Goal: Task Accomplishment & Management: Use online tool/utility

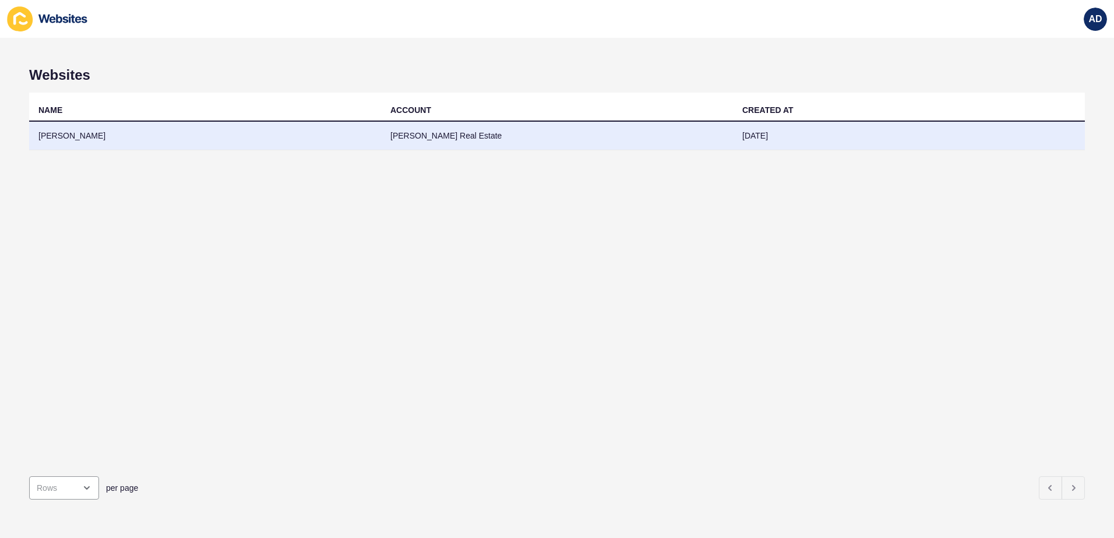
click at [116, 129] on td "[PERSON_NAME]" at bounding box center [205, 136] width 352 height 29
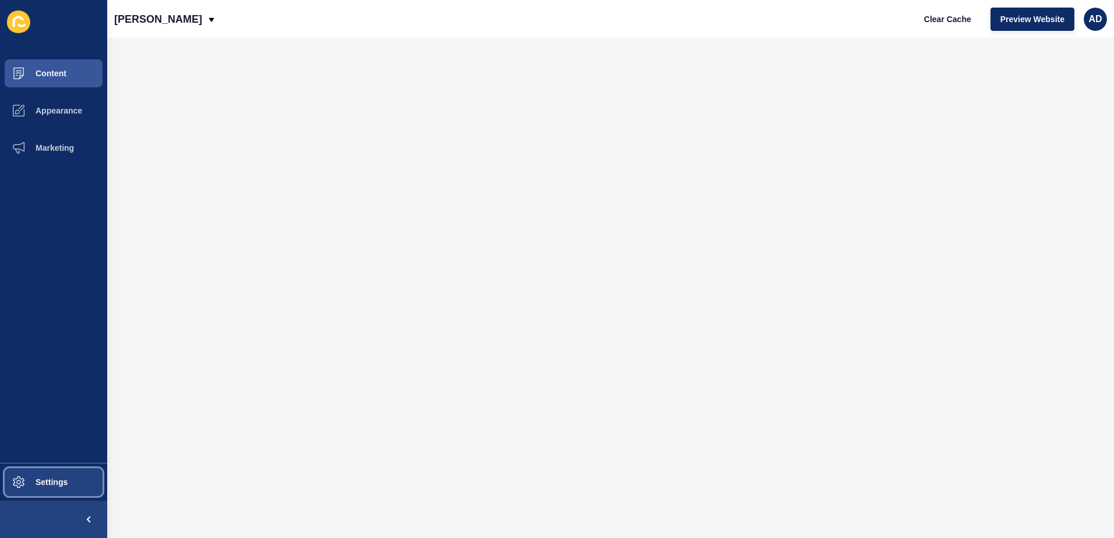
click at [52, 487] on button "Settings" at bounding box center [53, 482] width 107 height 37
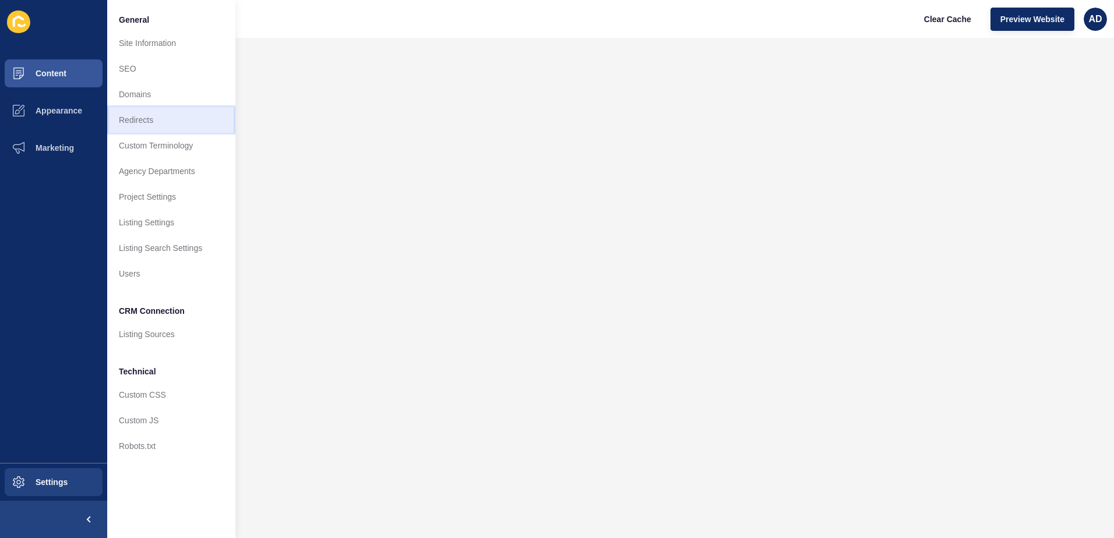
click at [137, 116] on link "Redirects" at bounding box center [171, 120] width 128 height 26
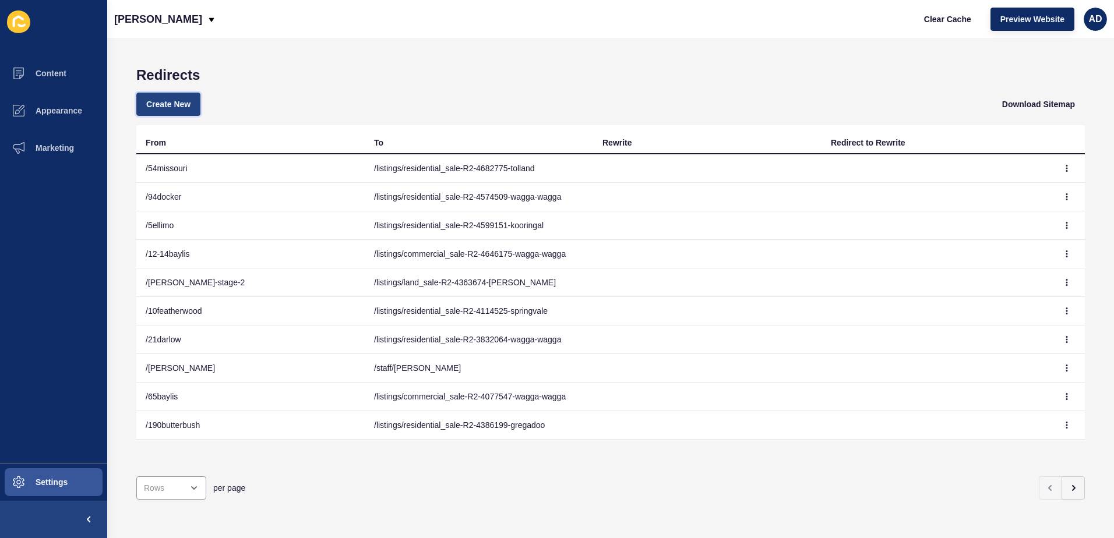
click at [156, 107] on span "Create New" at bounding box center [168, 104] width 44 height 12
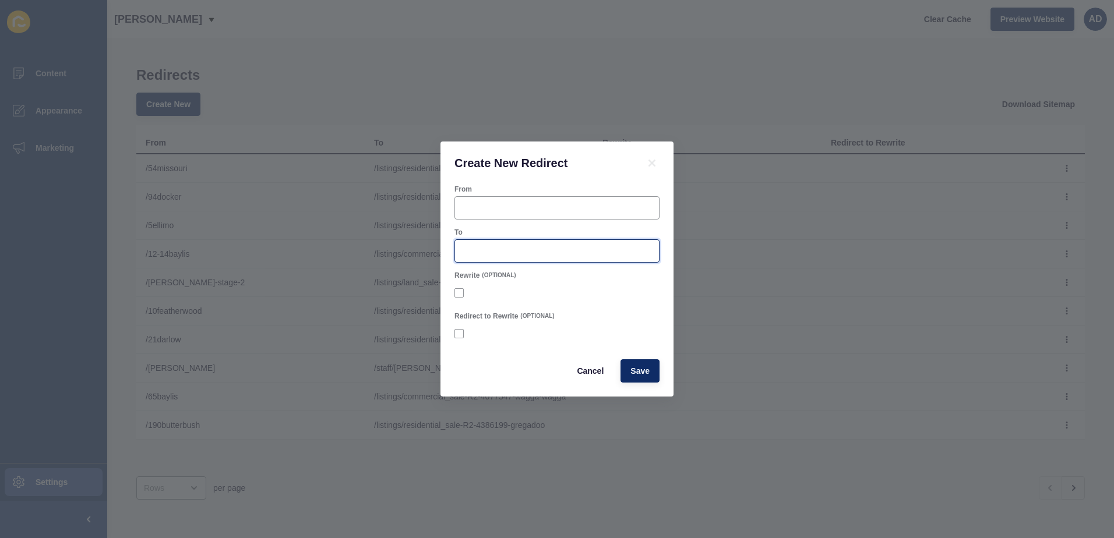
click at [501, 252] on input "To" at bounding box center [557, 251] width 190 height 12
paste input "/listings/commercial_rental-R2-4737016-[GEOGRAPHIC_DATA]-wagga"
type input "/listings/commercial_rental-R2-4737016-[GEOGRAPHIC_DATA]-wagga"
click at [484, 207] on input "From" at bounding box center [557, 208] width 190 height 12
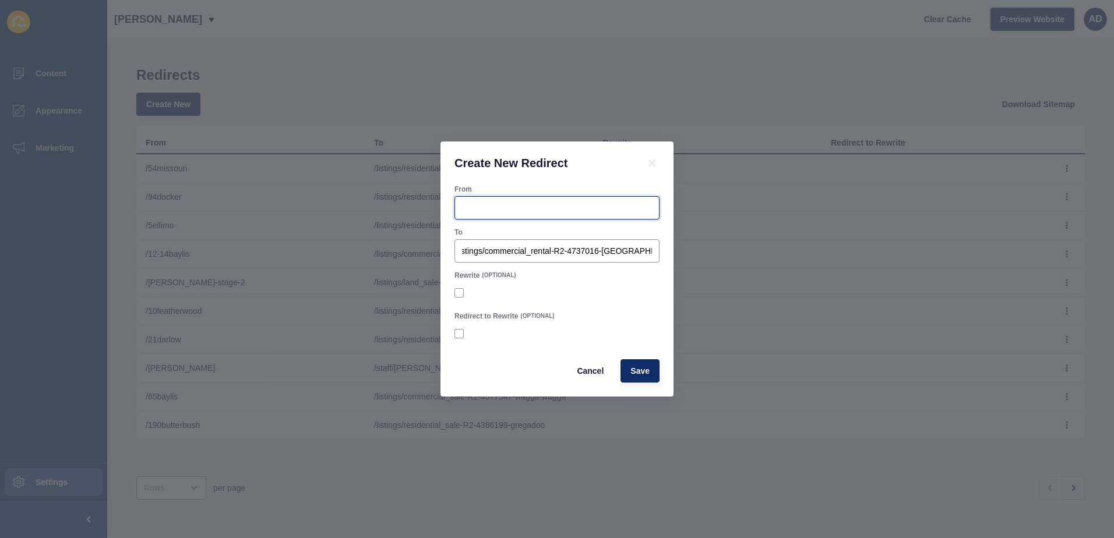
scroll to position [0, 0]
type input "/120bbaylis"
click at [641, 370] on span "Save" at bounding box center [639, 371] width 19 height 12
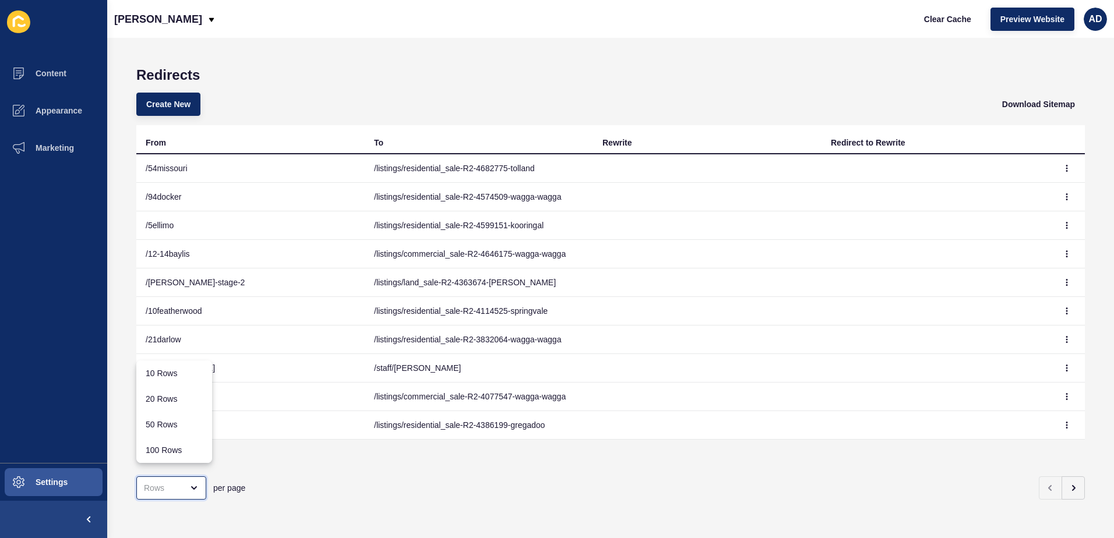
click at [164, 490] on div "close menu" at bounding box center [171, 487] width 70 height 23
click at [164, 443] on div "100 Rows" at bounding box center [174, 450] width 76 height 26
type input "100 Rows"
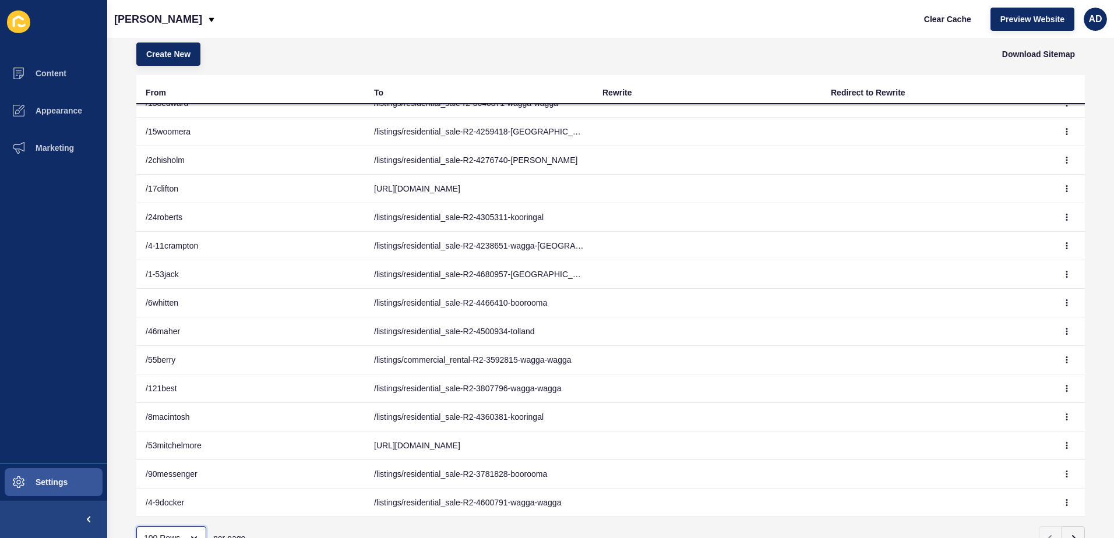
scroll to position [100, 0]
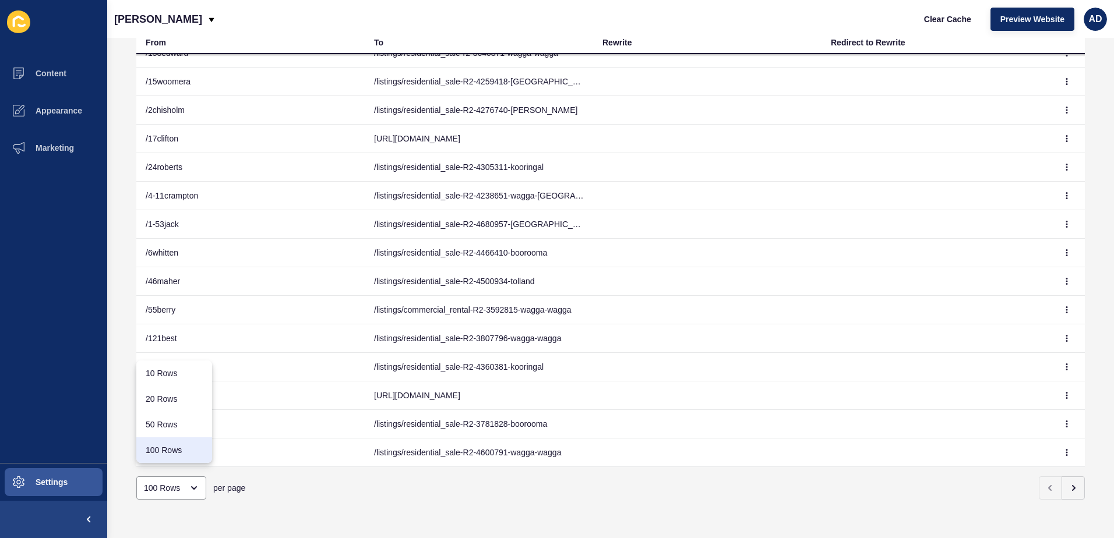
click at [330, 507] on div "Redirects Create New Download Sitemap From To Rewrite Redirect to Rewrite /54mi…" at bounding box center [610, 288] width 1006 height 500
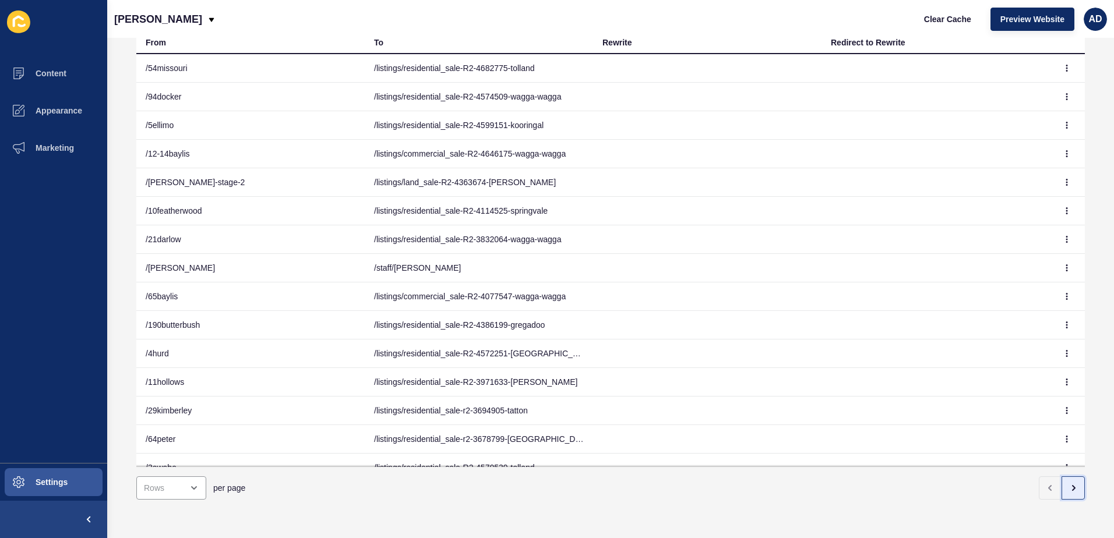
click at [1071, 483] on button "button" at bounding box center [1072, 487] width 23 height 23
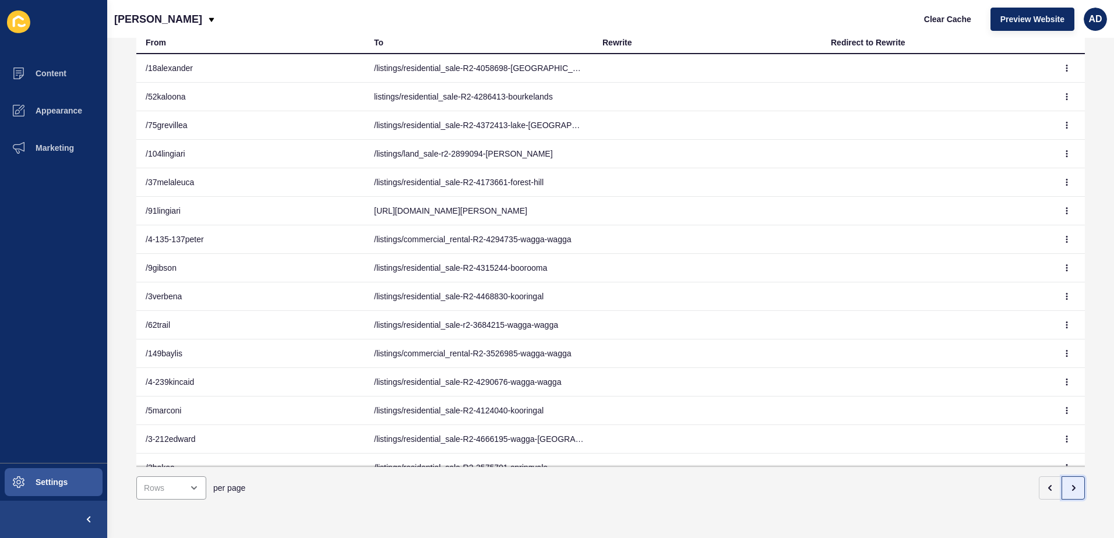
click at [1064, 490] on button "button" at bounding box center [1072, 487] width 23 height 23
click at [1065, 488] on button "button" at bounding box center [1072, 487] width 23 height 23
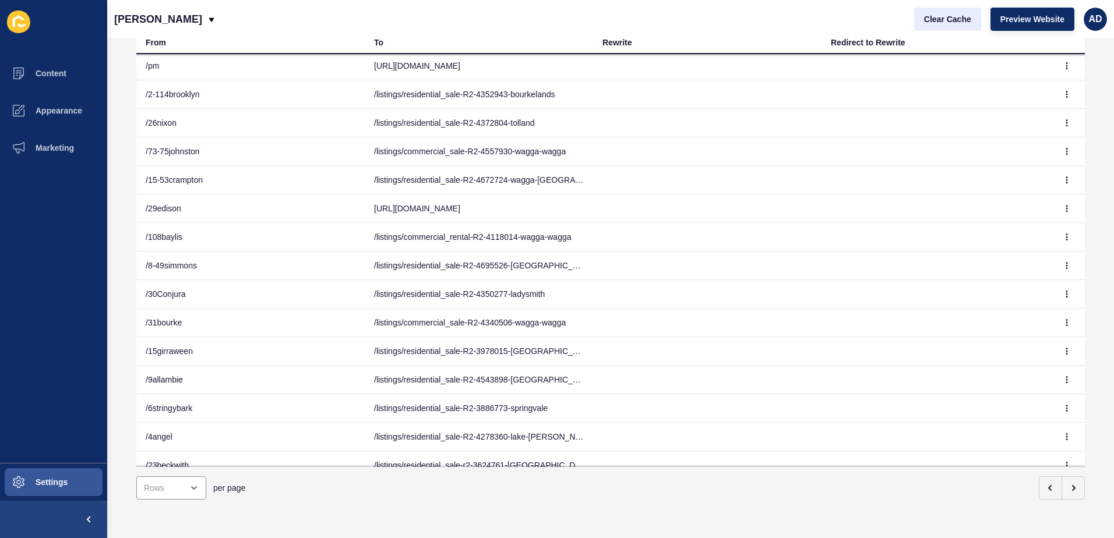
scroll to position [1886, 0]
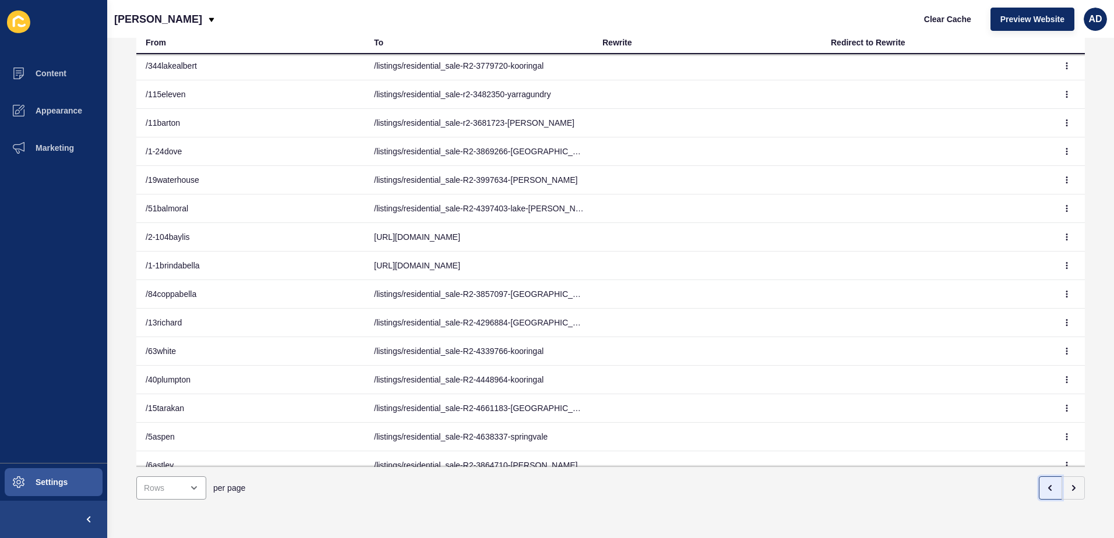
click at [1046, 476] on button "button" at bounding box center [1050, 487] width 23 height 23
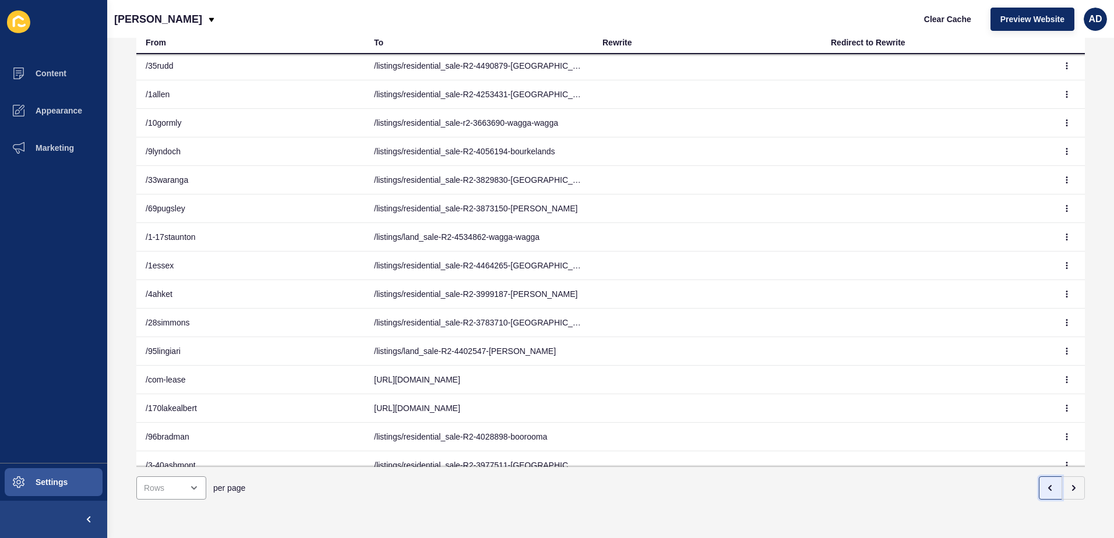
click at [1039, 476] on button "button" at bounding box center [1050, 487] width 23 height 23
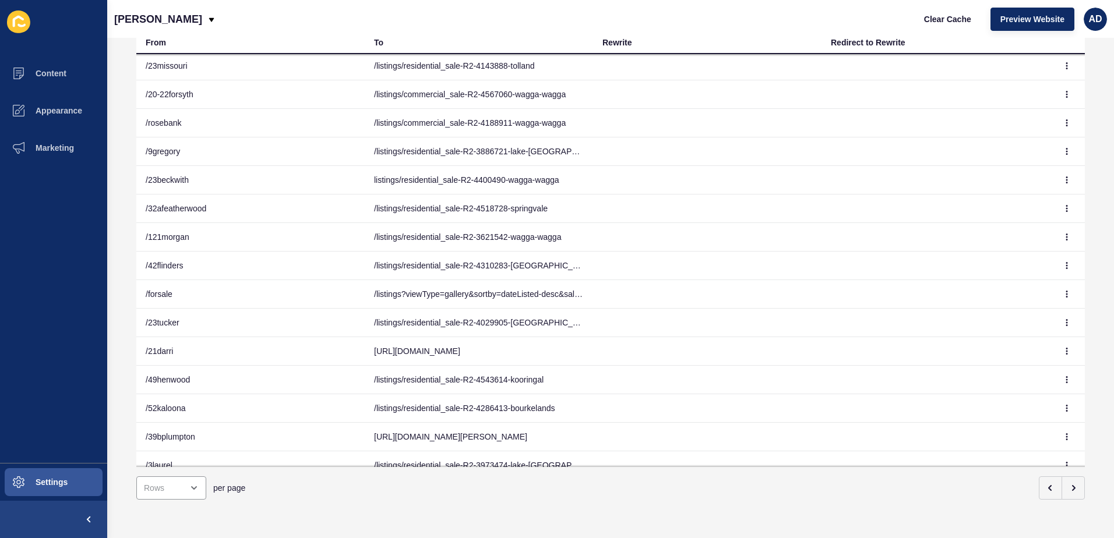
scroll to position [116, 0]
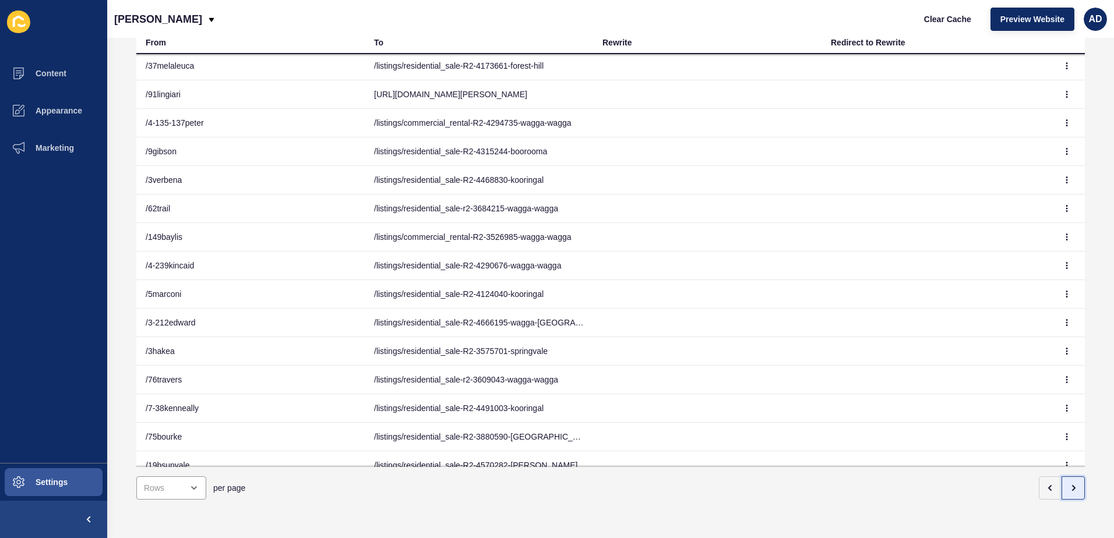
click at [1068, 476] on button "button" at bounding box center [1072, 487] width 23 height 23
click at [1068, 483] on icon "button" at bounding box center [1072, 487] width 9 height 9
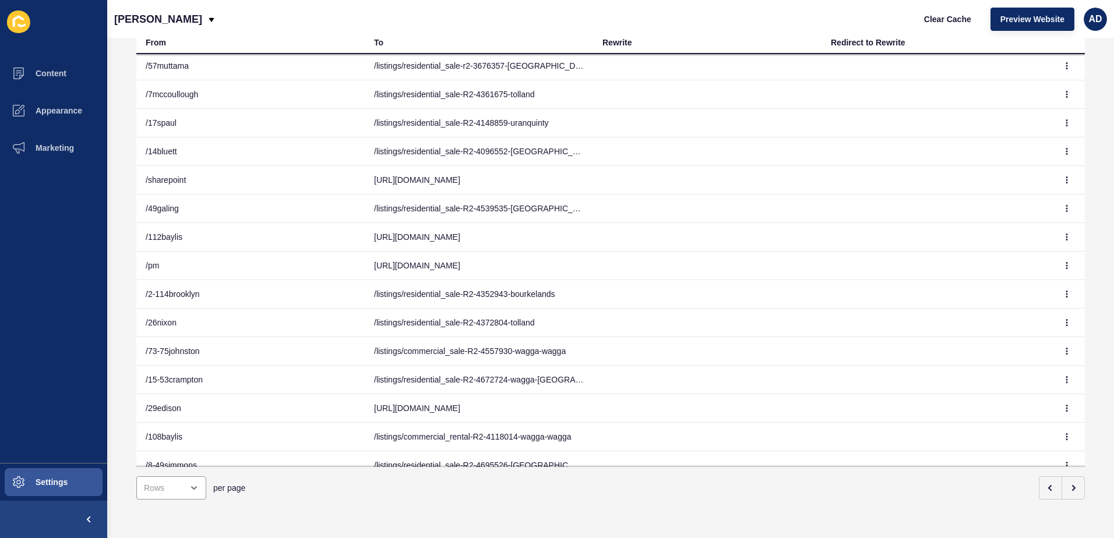
scroll to position [1886, 0]
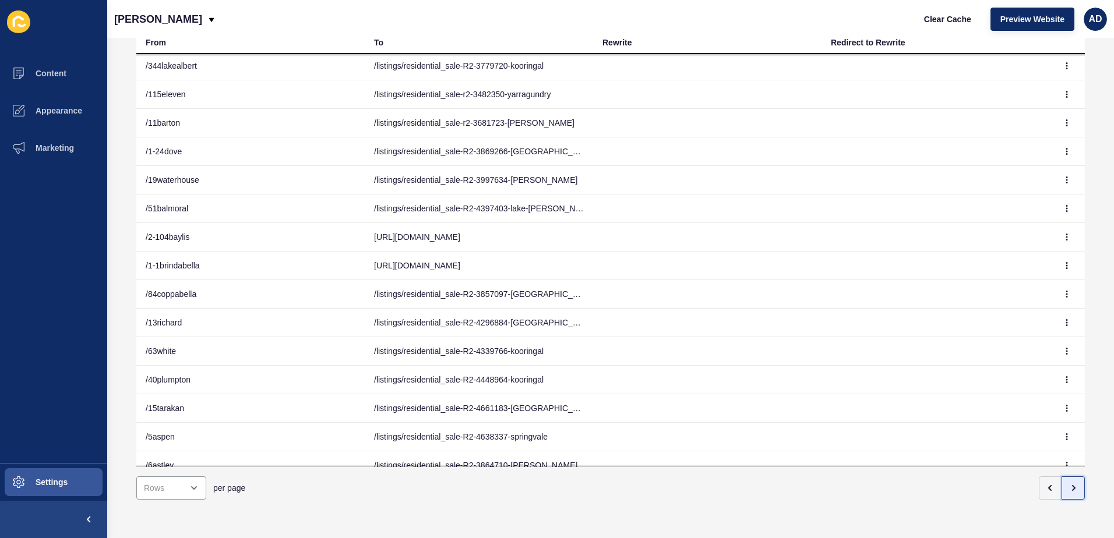
click at [1072, 486] on icon "button" at bounding box center [1073, 488] width 2 height 5
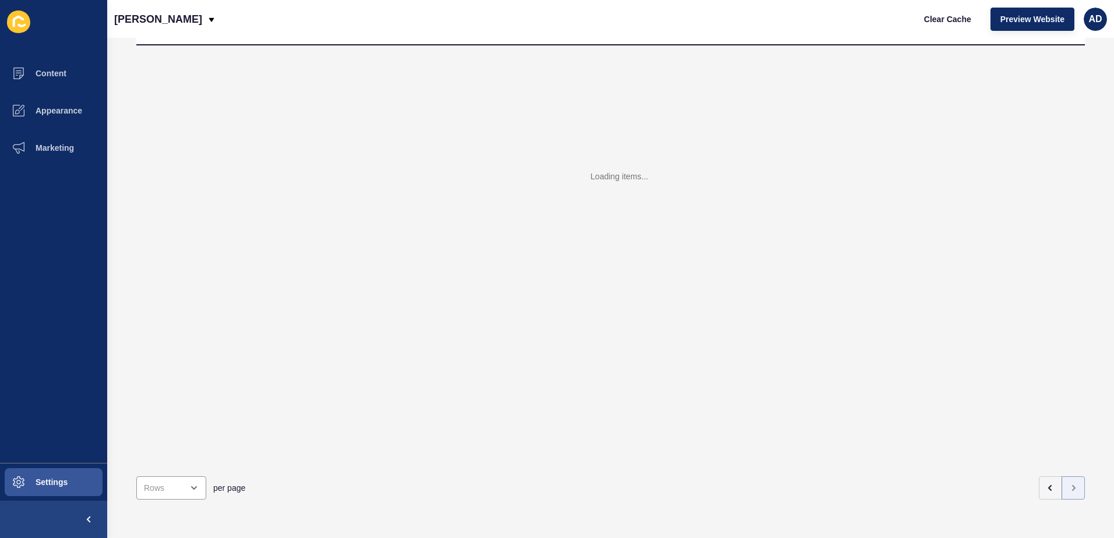
scroll to position [9, 0]
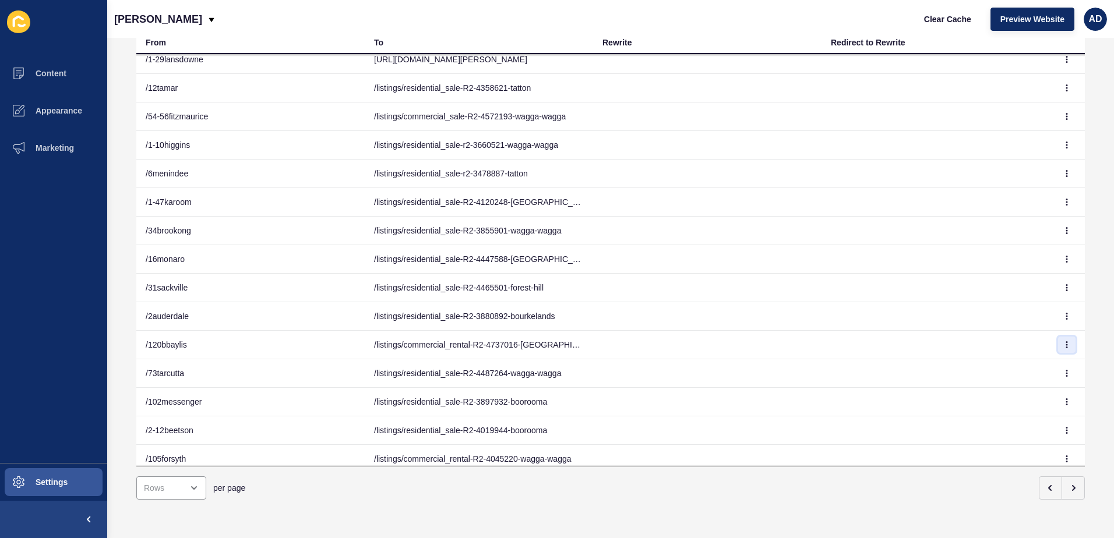
click at [1058, 346] on button "button" at bounding box center [1066, 345] width 17 height 16
click at [1019, 366] on link "Edit" at bounding box center [1017, 368] width 82 height 26
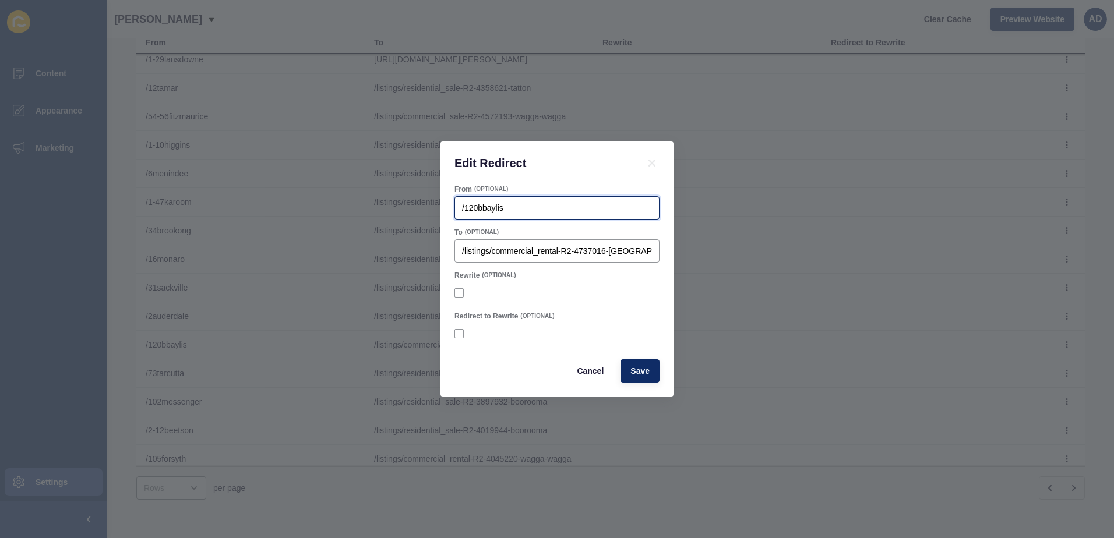
drag, startPoint x: 520, startPoint y: 211, endPoint x: 481, endPoint y: 211, distance: 38.4
click at [481, 211] on input "/120bbaylis" at bounding box center [557, 208] width 190 height 12
drag, startPoint x: 529, startPoint y: 209, endPoint x: 350, endPoint y: 189, distance: 180.4
click at [350, 189] on div "Edit Redirect From (OPTIONAL) /120bfitzmaurice To (OPTIONAL) /listings/commerci…" at bounding box center [557, 269] width 1114 height 538
type input "/120bfitzmaurice"
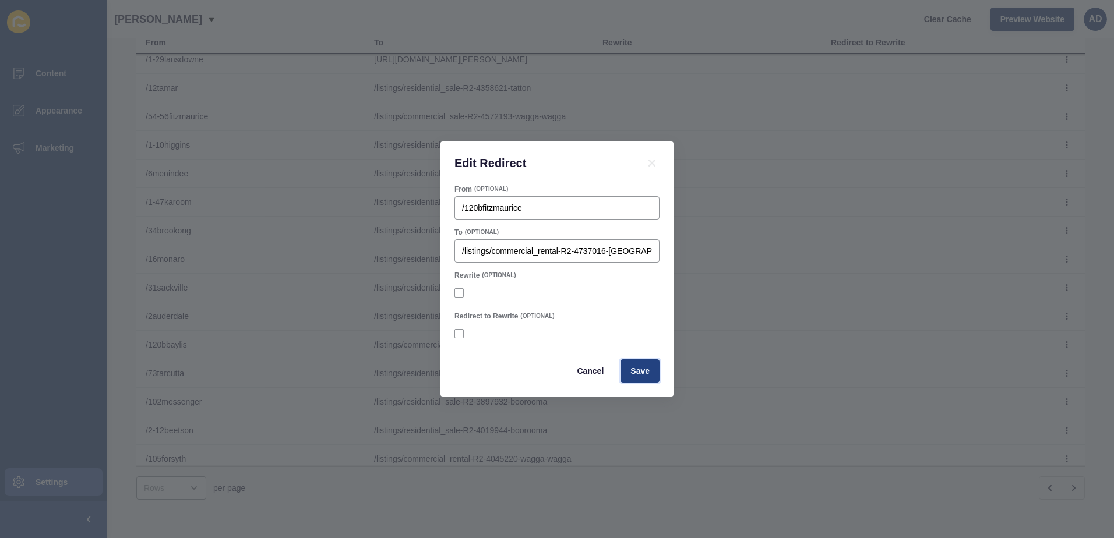
click at [645, 363] on button "Save" at bounding box center [639, 370] width 39 height 23
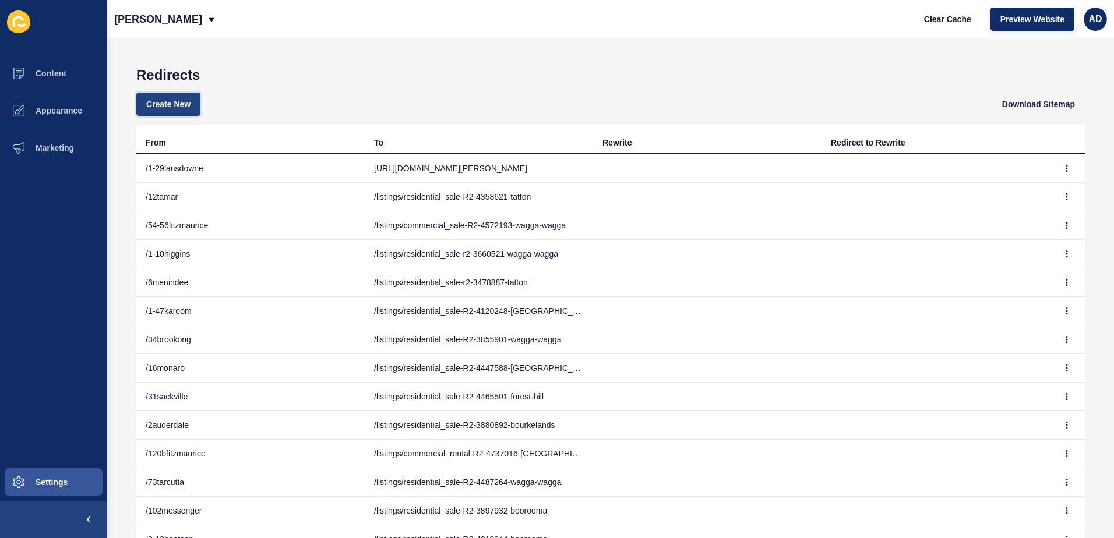
click at [142, 101] on button "Create New" at bounding box center [168, 104] width 64 height 23
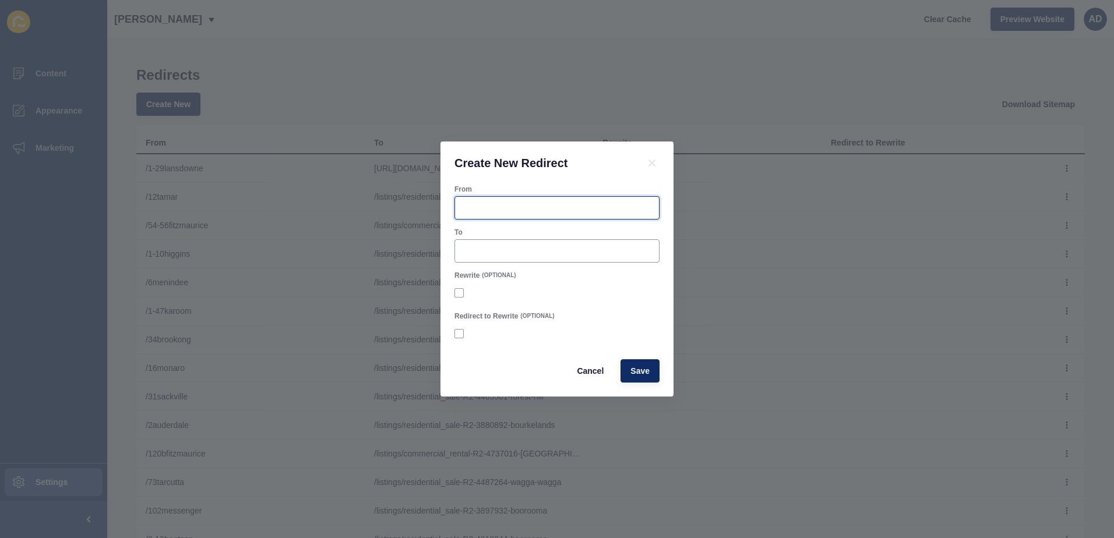
click at [492, 210] on input "From" at bounding box center [557, 208] width 190 height 12
paste input "[DOMAIN_NAME][URL]"
drag, startPoint x: 513, startPoint y: 202, endPoint x: 447, endPoint y: 209, distance: 66.8
click at [447, 209] on div "From /[DOMAIN_NAME][URL] To Rewrite (OPTIONAL) Redirect to Rewrite (OPTIONAL) C…" at bounding box center [556, 291] width 233 height 212
drag, startPoint x: 514, startPoint y: 205, endPoint x: 450, endPoint y: 208, distance: 63.6
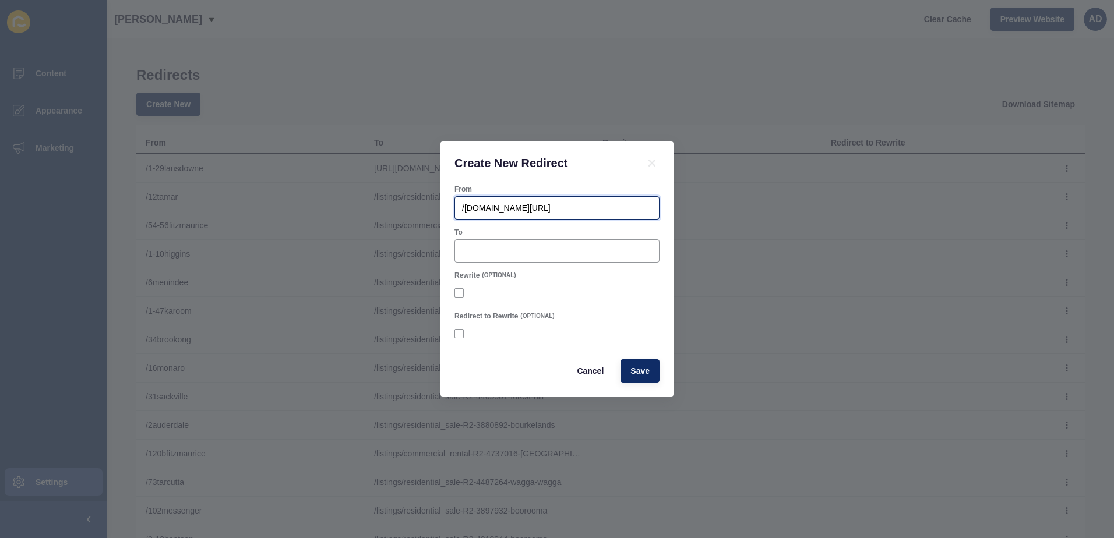
click at [450, 208] on div "From /[DOMAIN_NAME][URL] To Rewrite (OPTIONAL) Redirect to Rewrite (OPTIONAL) C…" at bounding box center [556, 291] width 233 height 212
type input "/1-68baylis"
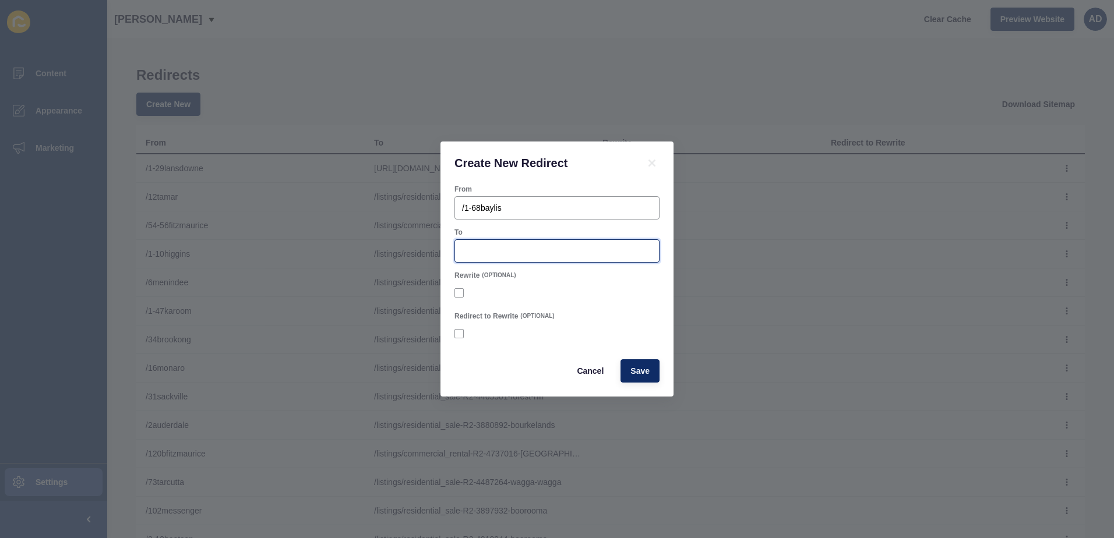
click at [540, 252] on input "To" at bounding box center [557, 251] width 190 height 12
paste input "/listings/commercial_rental-R2-4586336-wagga-wagga"
type input "/listings/commercial_rental-R2-4586336-wagga-wagga"
click at [646, 375] on span "Save" at bounding box center [639, 371] width 19 height 12
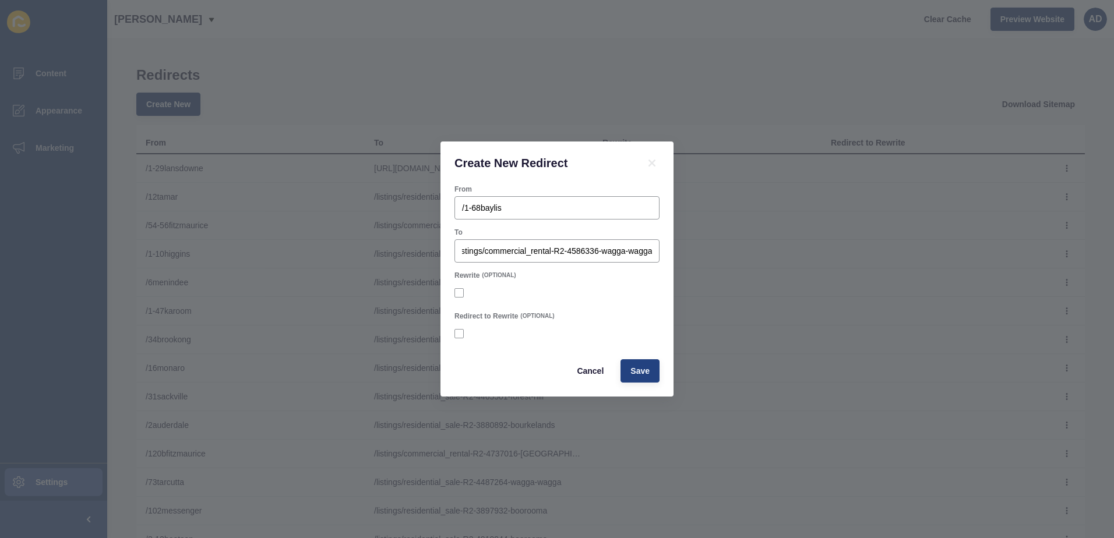
scroll to position [0, 0]
